Goal: Check status: Check status

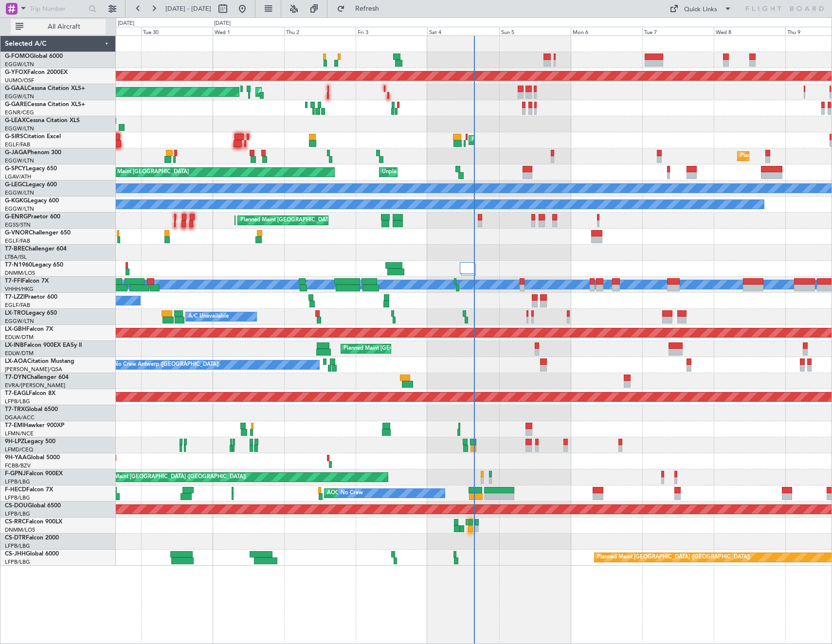
click at [65, 25] on span "All Aircraft" at bounding box center [63, 26] width 77 height 7
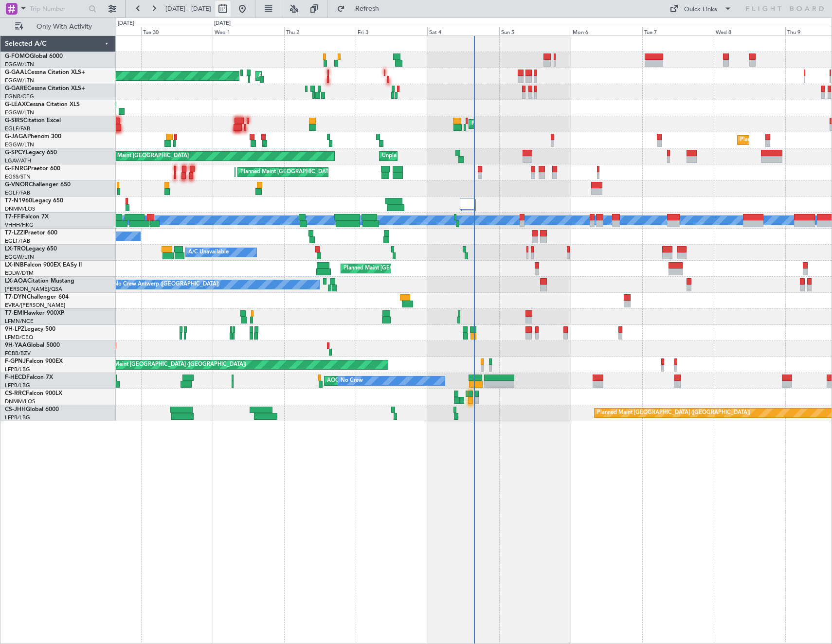
click at [231, 10] on button at bounding box center [223, 9] width 16 height 16
select select "9"
select select "2025"
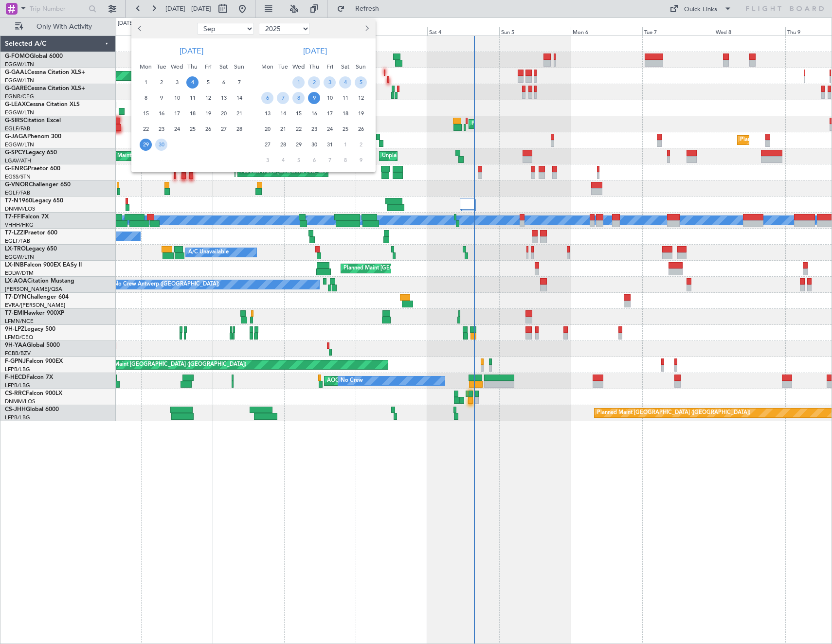
click at [193, 82] on span "4" at bounding box center [192, 82] width 12 height 12
click at [349, 82] on span "4" at bounding box center [345, 82] width 12 height 12
click at [345, 93] on span "11" at bounding box center [345, 98] width 12 height 12
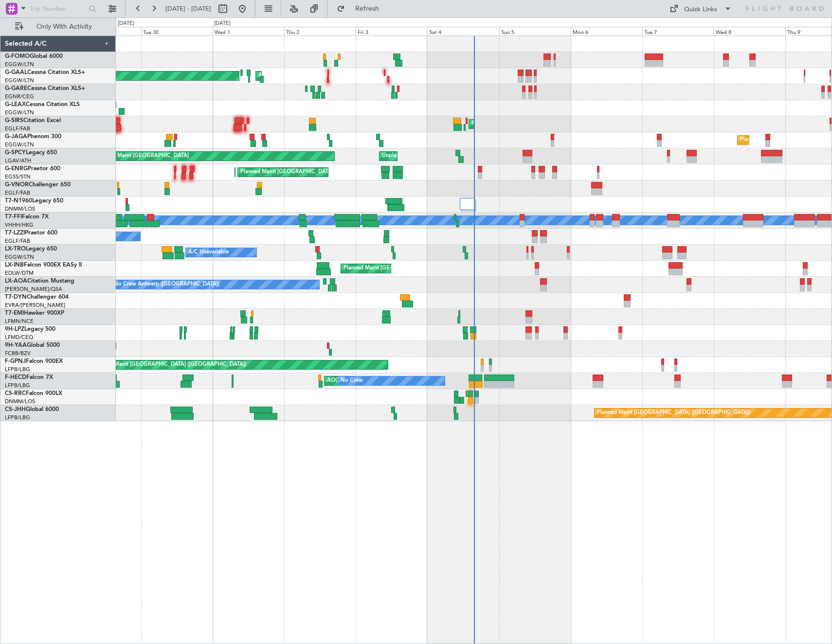
select select "10"
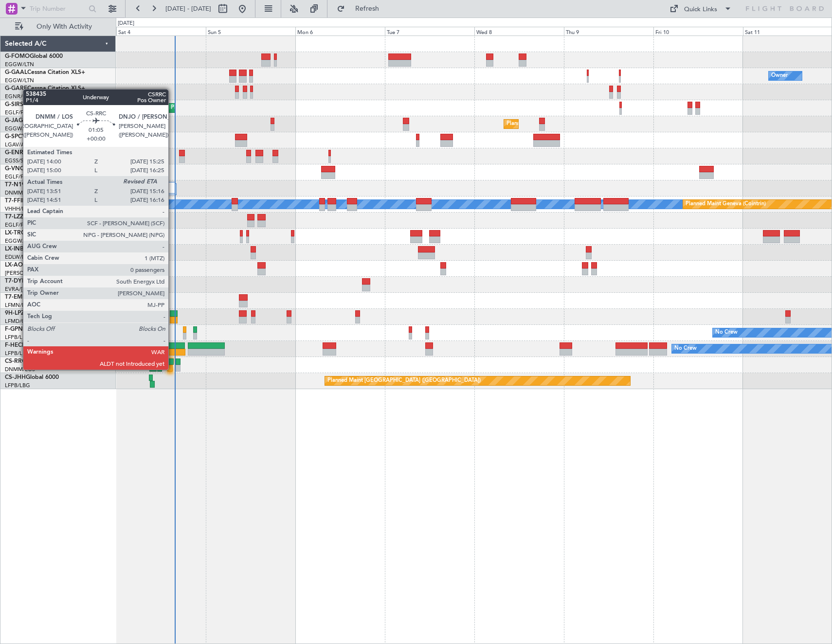
click at [173, 369] on div at bounding box center [169, 368] width 5 height 7
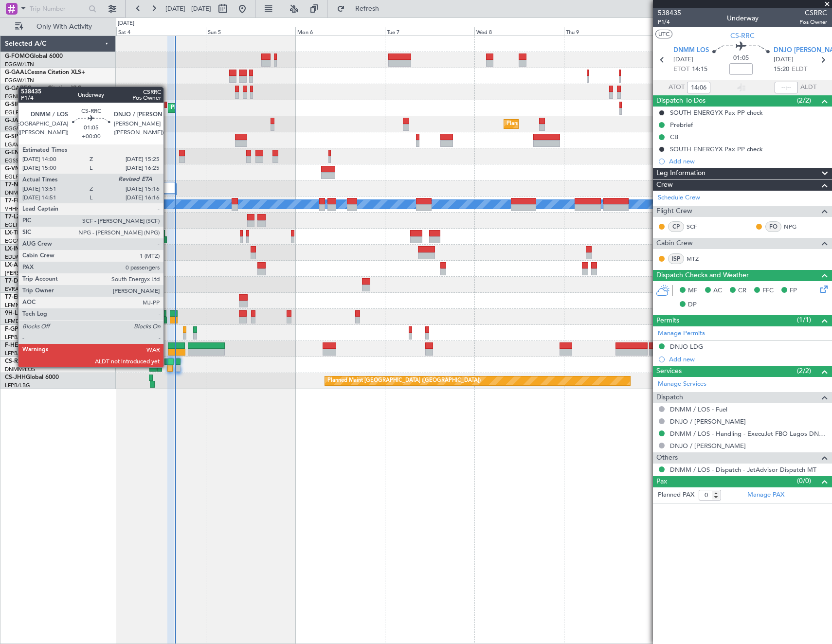
click at [168, 366] on div at bounding box center [169, 368] width 5 height 7
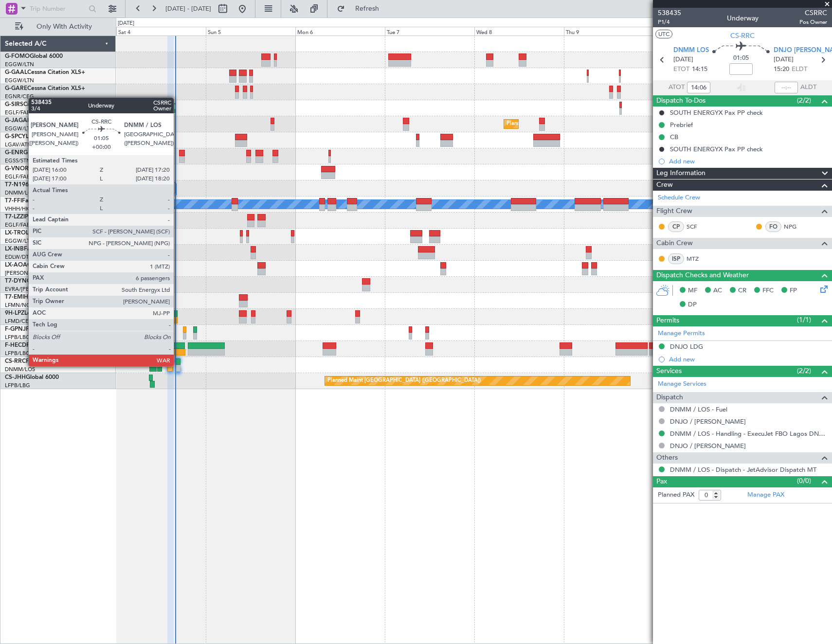
click at [178, 365] on div at bounding box center [178, 368] width 5 height 7
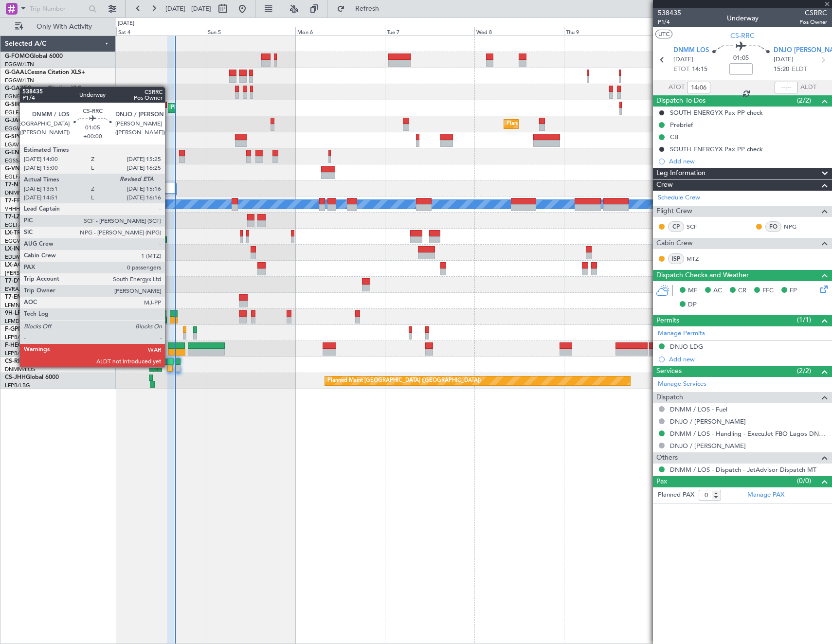
type input "6"
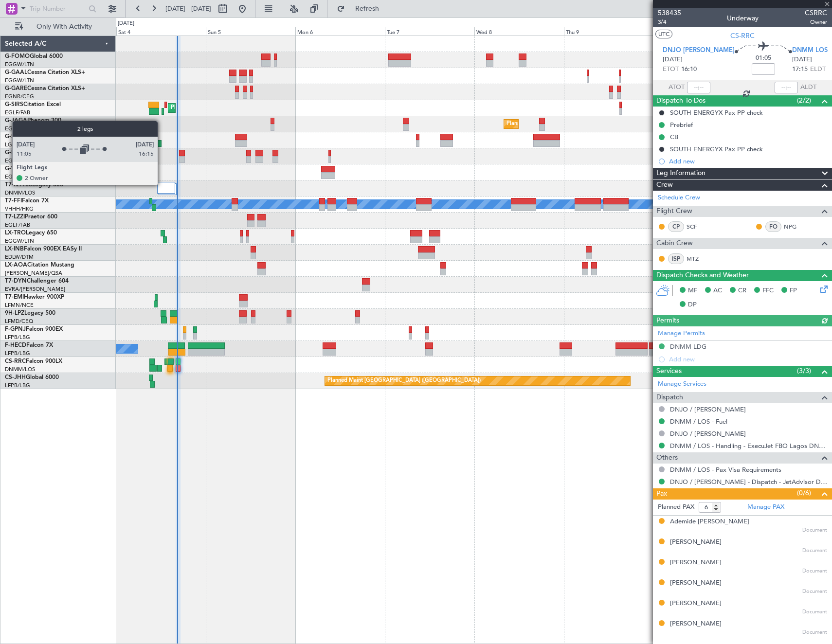
click at [162, 184] on div at bounding box center [166, 188] width 18 height 12
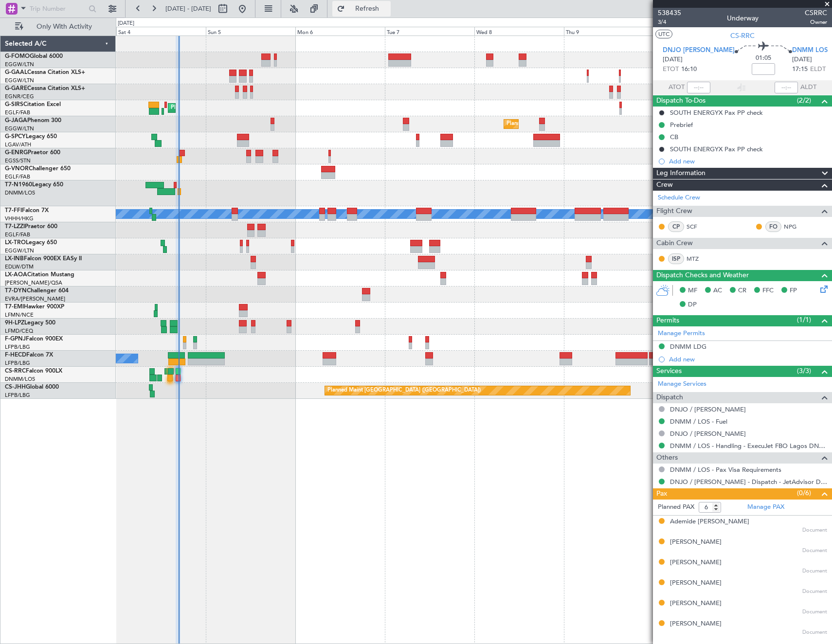
click at [387, 7] on span "Refresh" at bounding box center [367, 8] width 41 height 7
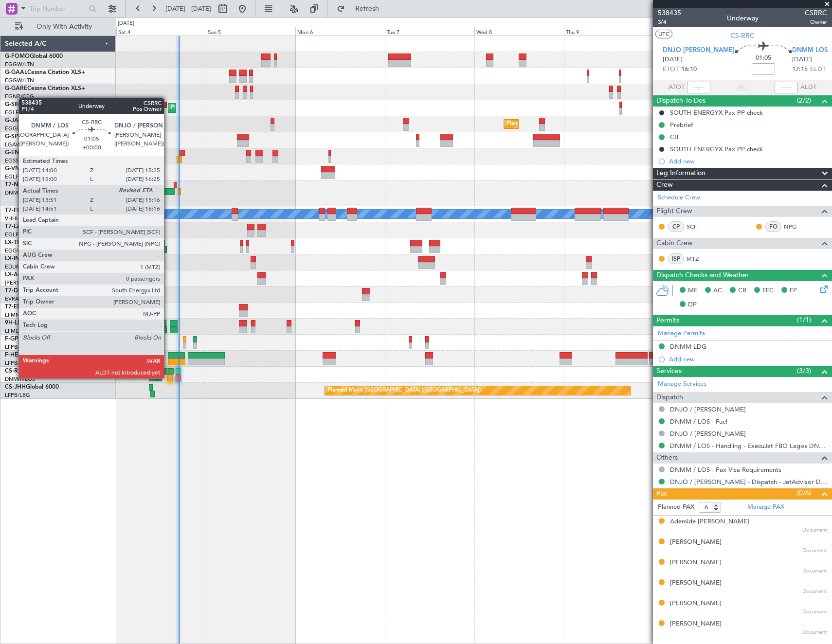
click at [168, 378] on div at bounding box center [169, 378] width 5 height 7
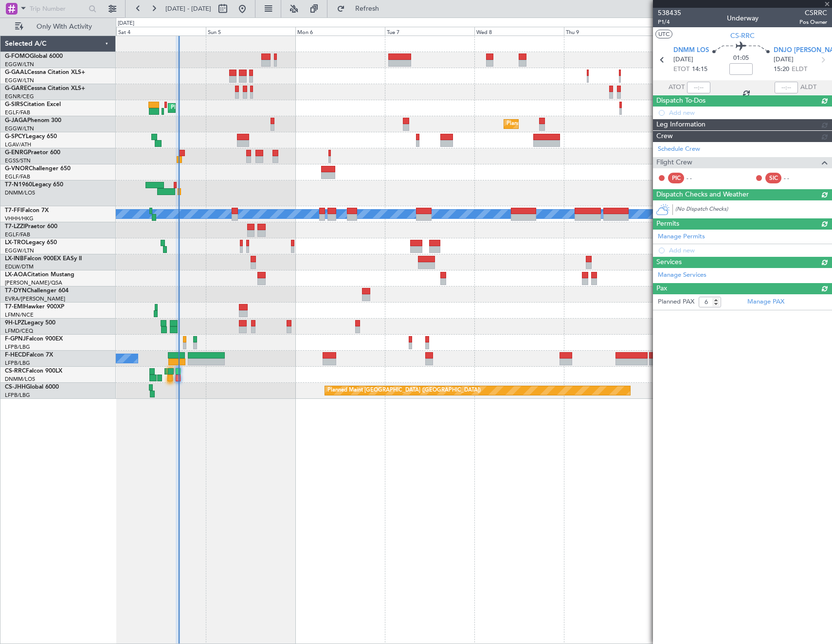
type input "14:06"
type input "0"
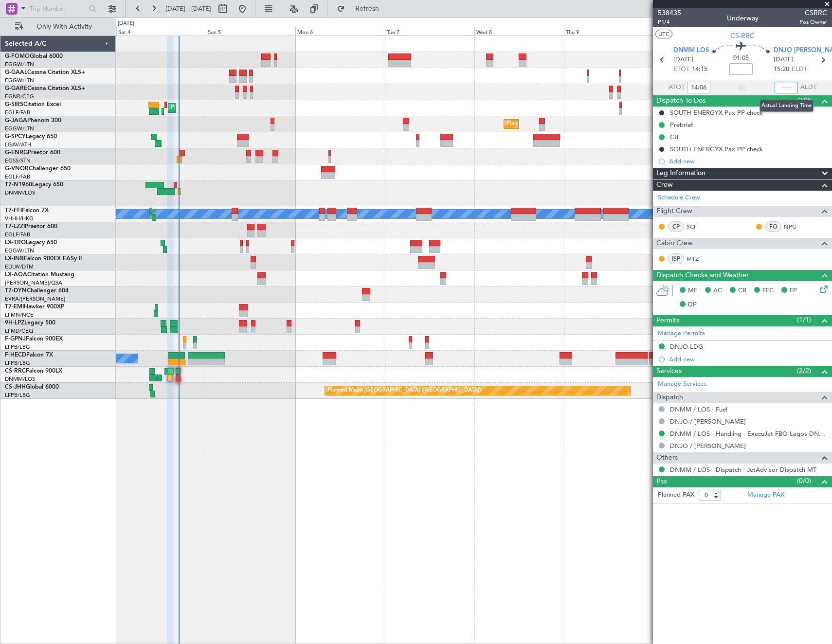
click at [791, 87] on input "text" at bounding box center [785, 88] width 23 height 12
click at [734, 557] on article "538435 P1/4 Underway CSRRC Pos Owner UTC CS-RRC DNMM LOS [DATE] ETOT 14:15 01:0…" at bounding box center [742, 326] width 179 height 636
type input "16:42"
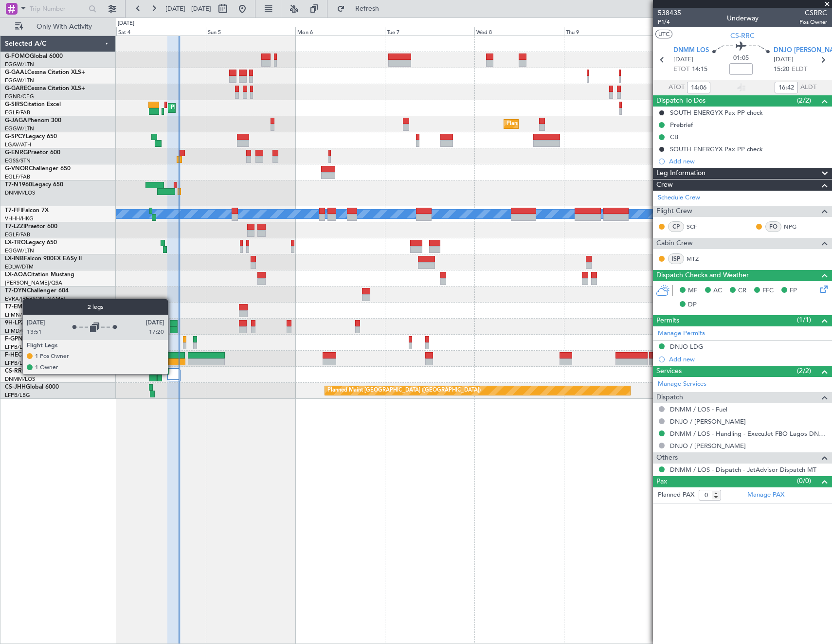
click at [172, 374] on div at bounding box center [173, 374] width 12 height 12
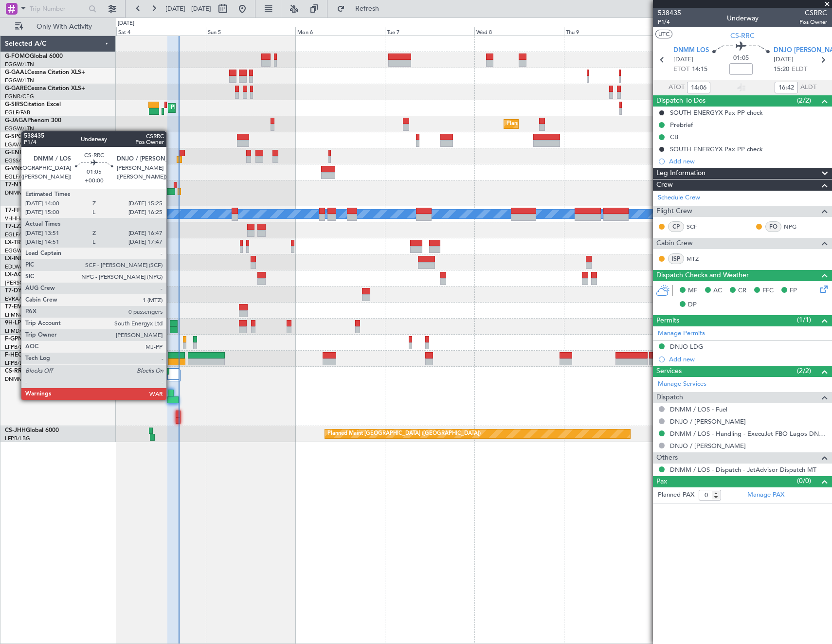
click at [171, 399] on div at bounding box center [172, 399] width 11 height 7
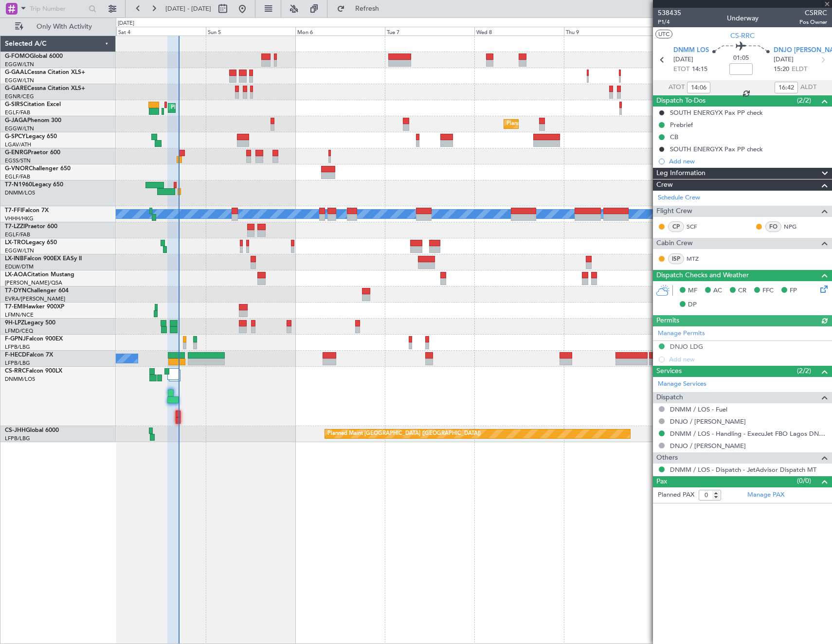
type input "15:06"
type input "17:42"
type input "14:06"
type input "16:42"
click at [665, 22] on span "P1/4" at bounding box center [669, 22] width 23 height 8
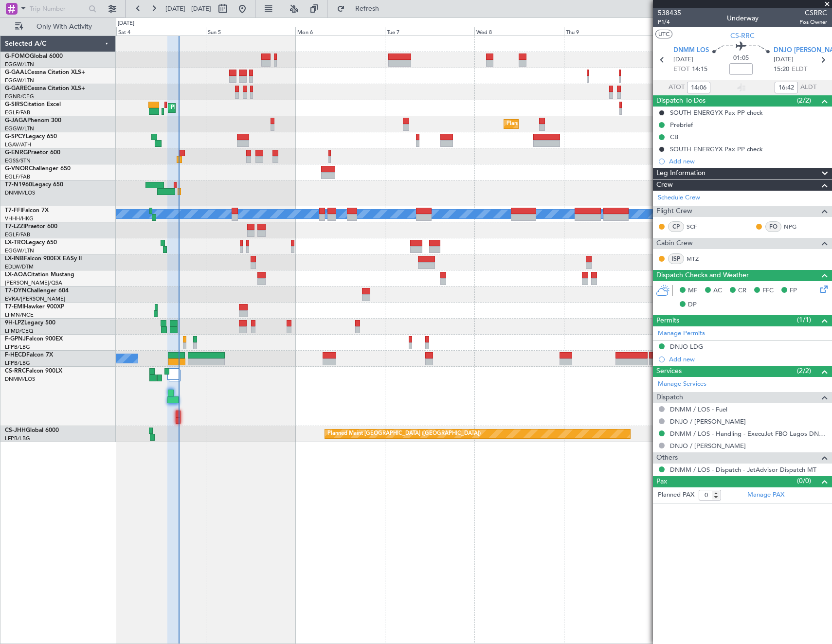
type input "15:06"
type input "17:42"
type input "14:06"
type input "16:42"
click at [662, 19] on span "P1/4" at bounding box center [669, 22] width 23 height 8
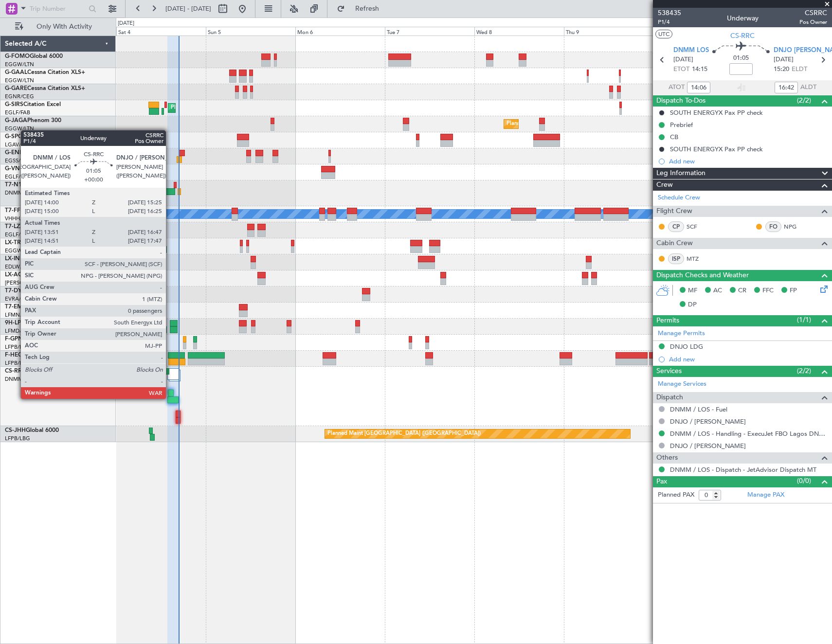
click at [170, 398] on div at bounding box center [172, 399] width 11 height 7
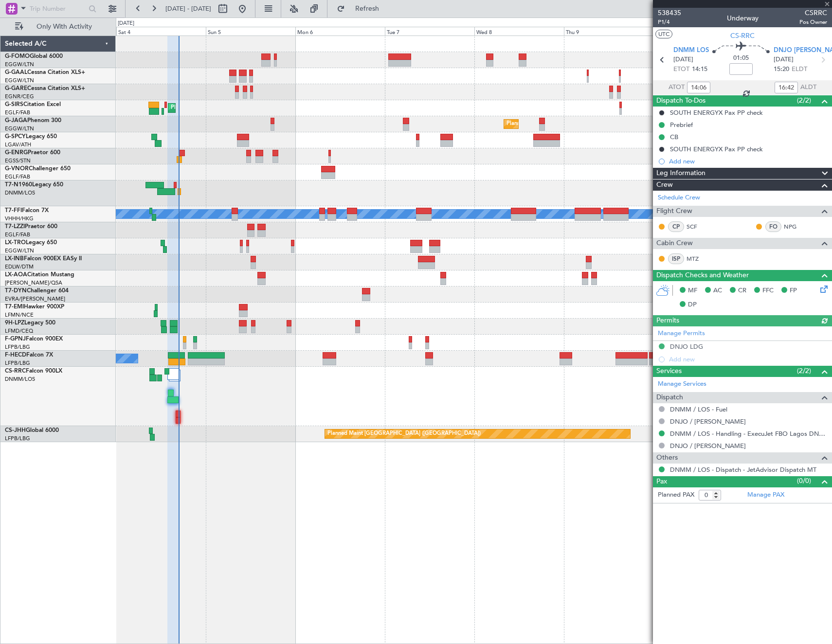
click at [703, 30] on section "UTC CS-RRC" at bounding box center [742, 34] width 179 height 15
click at [390, 2] on button "Refresh" at bounding box center [361, 9] width 58 height 16
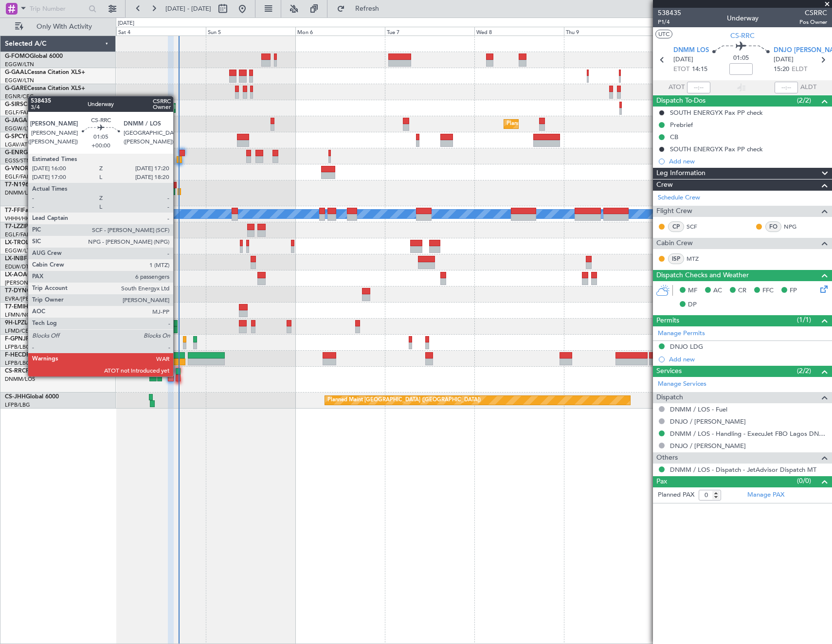
click at [178, 376] on div at bounding box center [178, 378] width 5 height 7
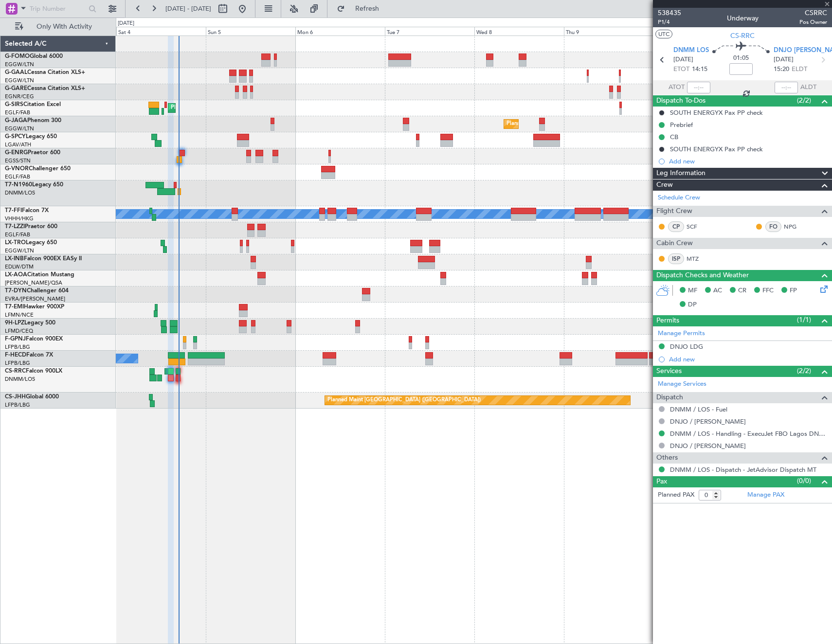
type input "6"
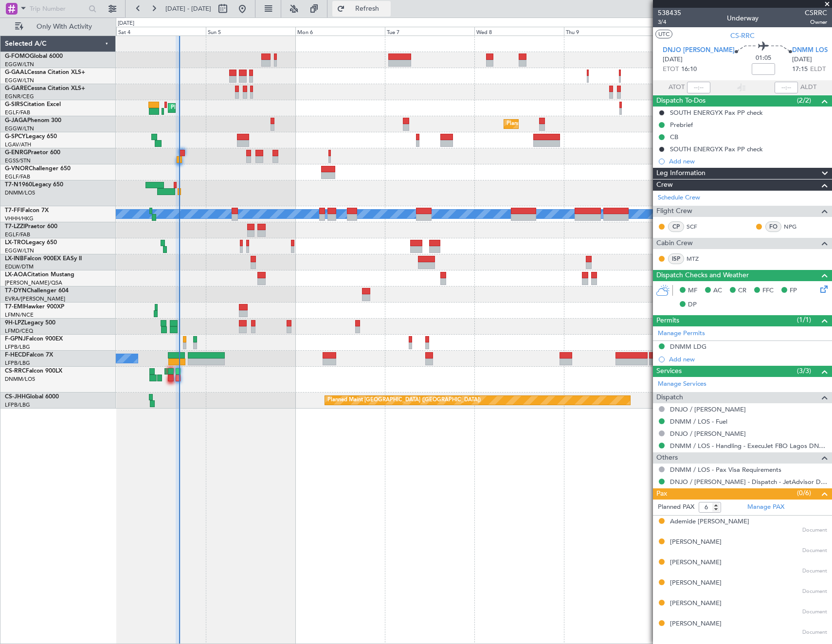
click at [368, 10] on button "Refresh" at bounding box center [361, 9] width 58 height 16
click at [689, 47] on span "DNJO [PERSON_NAME]" at bounding box center [699, 51] width 72 height 10
click at [681, 44] on section "DNJO [PERSON_NAME] [DATE] ETOT 16:10 01:05 DNMM LOS [DATE] 17:15 ELDT" at bounding box center [742, 61] width 179 height 38
click at [684, 48] on span "DNJO [PERSON_NAME]" at bounding box center [699, 51] width 72 height 10
